Goal: Task Accomplishment & Management: Use online tool/utility

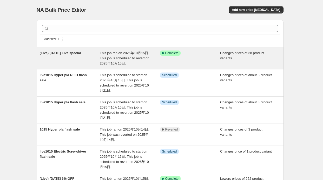
click at [91, 69] on div "(Live) [DATE] Live special This job ran on 2025年10月15日. This job is scheduled t…" at bounding box center [160, 59] width 247 height 22
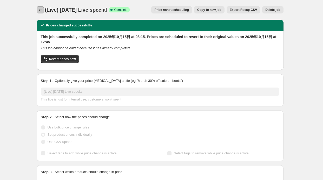
click at [42, 11] on icon "Price change jobs" at bounding box center [40, 9] width 5 height 5
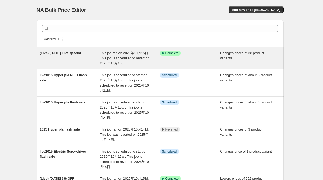
click at [114, 50] on div "(Live) Oct 10 Live special This job ran on 2025年10月15日. This job is scheduled t…" at bounding box center [160, 59] width 247 height 22
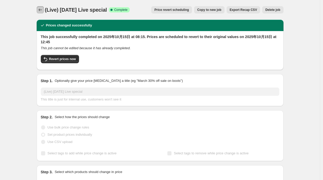
click at [42, 11] on icon "Price change jobs" at bounding box center [40, 9] width 5 height 5
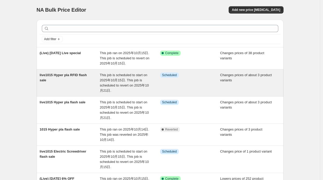
click at [106, 75] on span "This job is scheduled to start on 2025年10月15日. This job is scheduled to revert …" at bounding box center [124, 82] width 49 height 19
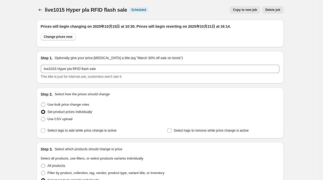
click at [63, 37] on span "Change prices now" at bounding box center [58, 37] width 29 height 4
radio input "true"
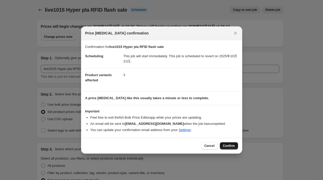
click at [225, 144] on span "Confirm" at bounding box center [229, 146] width 12 height 4
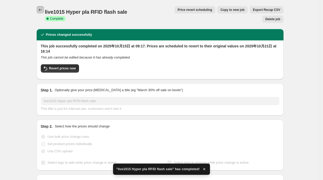
click at [41, 7] on button "Price change jobs" at bounding box center [40, 9] width 7 height 7
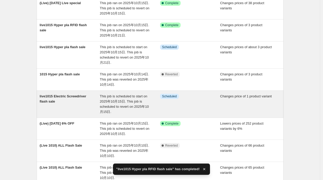
scroll to position [52, 0]
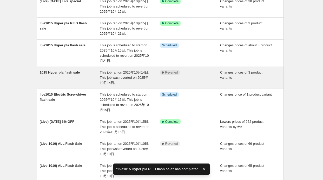
click at [84, 78] on div "1015 Hyper pla flash sale" at bounding box center [70, 78] width 60 height 16
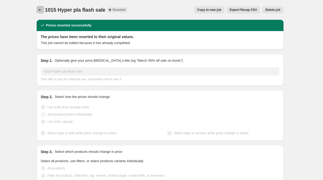
click at [42, 11] on icon "Price change jobs" at bounding box center [40, 9] width 5 height 5
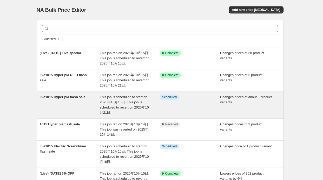
click at [87, 105] on div "live1015 Hyper pla flash sale" at bounding box center [70, 105] width 60 height 21
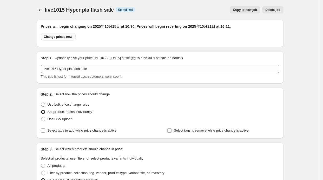
click at [64, 38] on span "Change prices now" at bounding box center [58, 37] width 29 height 4
radio input "true"
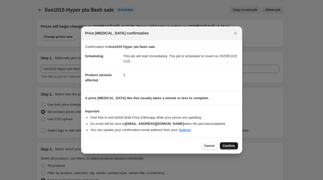
click at [232, 147] on span "Confirm" at bounding box center [229, 146] width 12 height 4
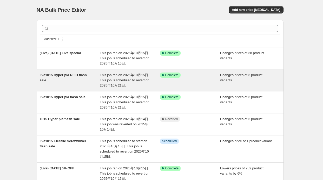
click at [92, 74] on div "live1015 Hyper pla RFID flash sale" at bounding box center [70, 81] width 60 height 16
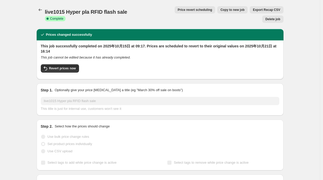
drag, startPoint x: 273, startPoint y: 10, endPoint x: 124, endPoint y: 11, distance: 149.1
click at [124, 11] on div "live1015 Hyper pla RFID flash sale Success Complete Complete Price revert sched…" at bounding box center [160, 14] width 247 height 17
click at [55, 66] on span "Revert prices now" at bounding box center [62, 68] width 27 height 4
checkbox input "false"
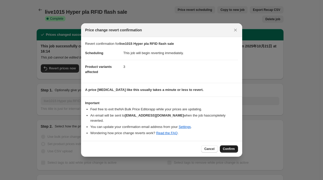
click at [234, 146] on button "Confirm" at bounding box center [229, 149] width 18 height 7
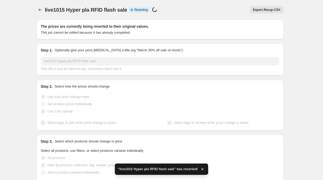
checkbox input "true"
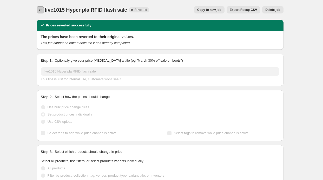
click at [41, 11] on icon "Price change jobs" at bounding box center [40, 9] width 5 height 5
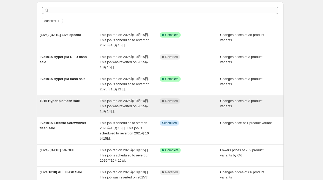
scroll to position [26, 0]
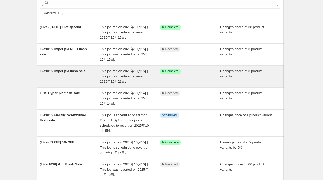
click at [58, 79] on div "live1015 Hyper pla flash sale" at bounding box center [70, 77] width 60 height 16
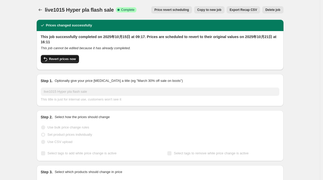
click at [60, 62] on button "Revert prices now" at bounding box center [60, 59] width 38 height 8
checkbox input "false"
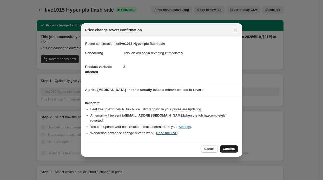
click at [229, 147] on span "Confirm" at bounding box center [229, 149] width 12 height 4
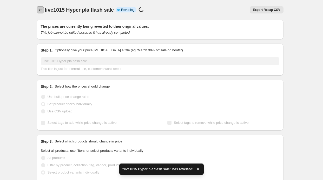
click at [38, 11] on button "Price change jobs" at bounding box center [40, 9] width 7 height 7
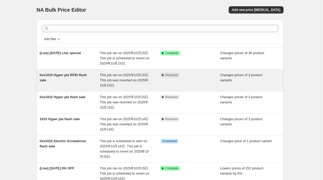
click at [123, 73] on span "This job ran on 2025年10月15日. This job was reverted on 2025年10月15日." at bounding box center [124, 80] width 49 height 14
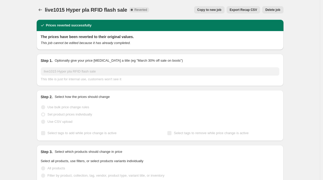
click at [203, 10] on span "Copy to new job" at bounding box center [209, 10] width 24 height 4
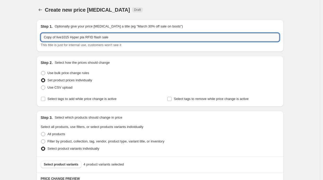
click at [59, 36] on input "Copy of live1015 Hyper pla RFID flash sale" at bounding box center [160, 37] width 238 height 8
drag, startPoint x: 58, startPoint y: 36, endPoint x: 25, endPoint y: 36, distance: 32.5
type input "live1015 Hyper pla RFID flash sale"
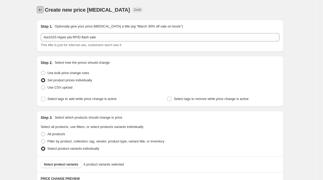
click at [40, 7] on button "Price change jobs" at bounding box center [40, 9] width 7 height 7
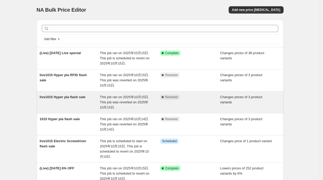
click at [96, 104] on div "live1015 Hyper pla flash sale" at bounding box center [70, 103] width 60 height 16
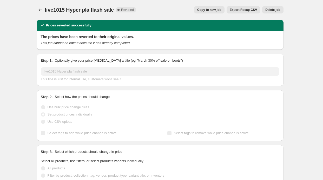
click at [202, 9] on span "Copy to new job" at bounding box center [209, 10] width 24 height 4
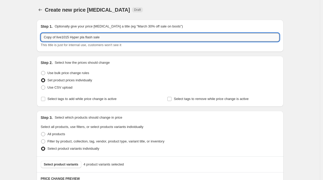
click at [56, 35] on input "Copy of live1015 Hyper pla flash sale" at bounding box center [160, 37] width 238 height 8
click at [58, 36] on input "Copy of live1015 Hyper pla flash sale" at bounding box center [160, 37] width 238 height 8
drag, startPoint x: 57, startPoint y: 36, endPoint x: 34, endPoint y: 36, distance: 23.4
type input "live1015 Hyper pla flash sale"
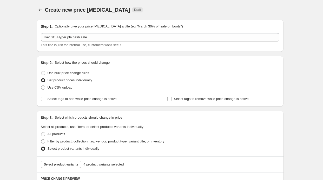
click at [155, 3] on div "Create new price [MEDICAL_DATA]. This page is ready Create new price [MEDICAL_D…" at bounding box center [160, 10] width 247 height 20
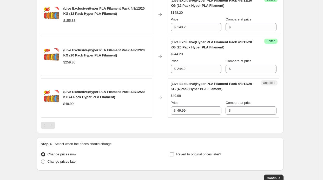
scroll to position [270, 0]
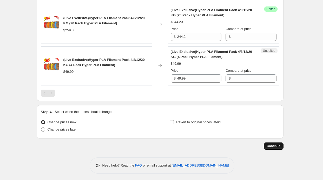
click at [273, 146] on span "Continue" at bounding box center [274, 146] width 14 height 4
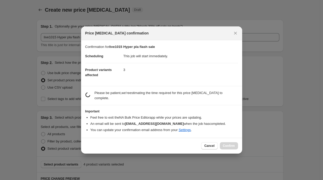
scroll to position [0, 0]
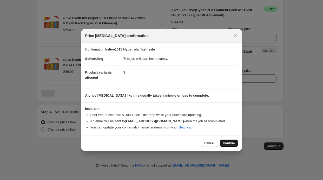
click at [227, 141] on button "Confirm" at bounding box center [229, 143] width 18 height 7
